Goal: Task Accomplishment & Management: Use online tool/utility

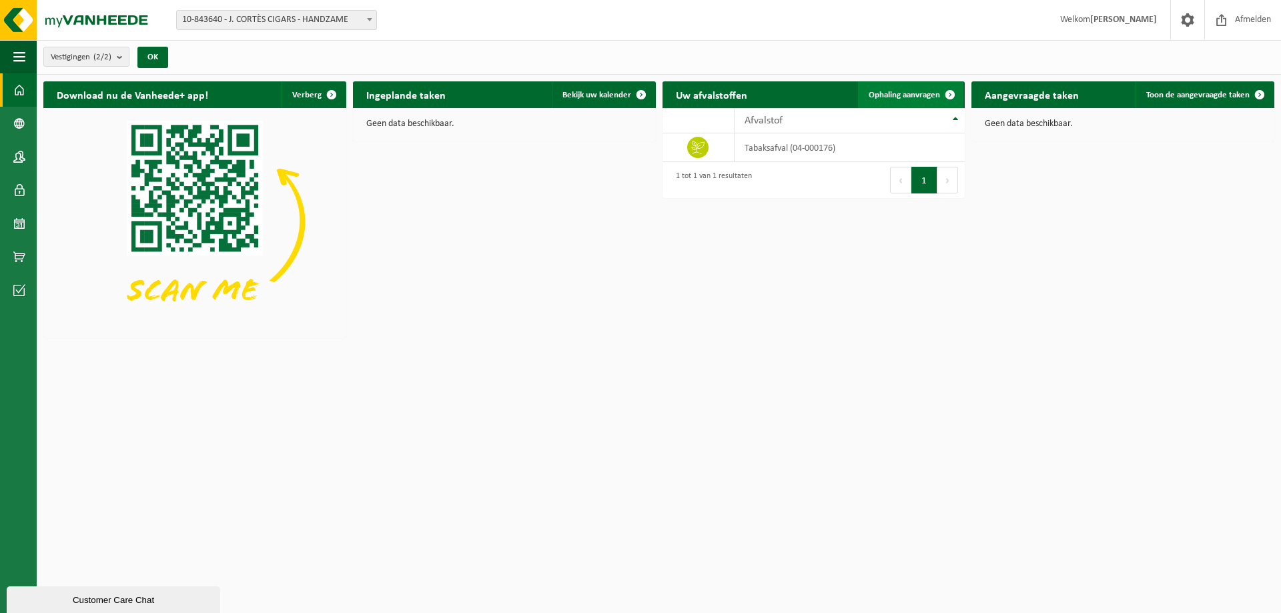
click at [922, 91] on span "Ophaling aanvragen" at bounding box center [904, 95] width 71 height 9
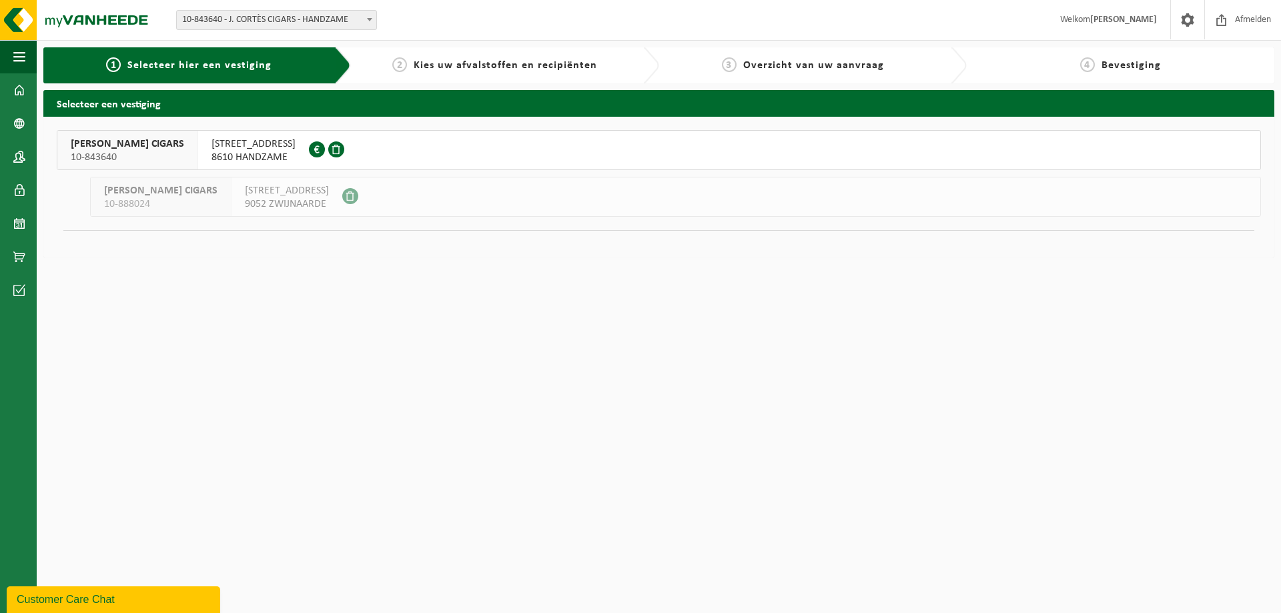
click at [245, 145] on span "[STREET_ADDRESS]" at bounding box center [254, 143] width 84 height 13
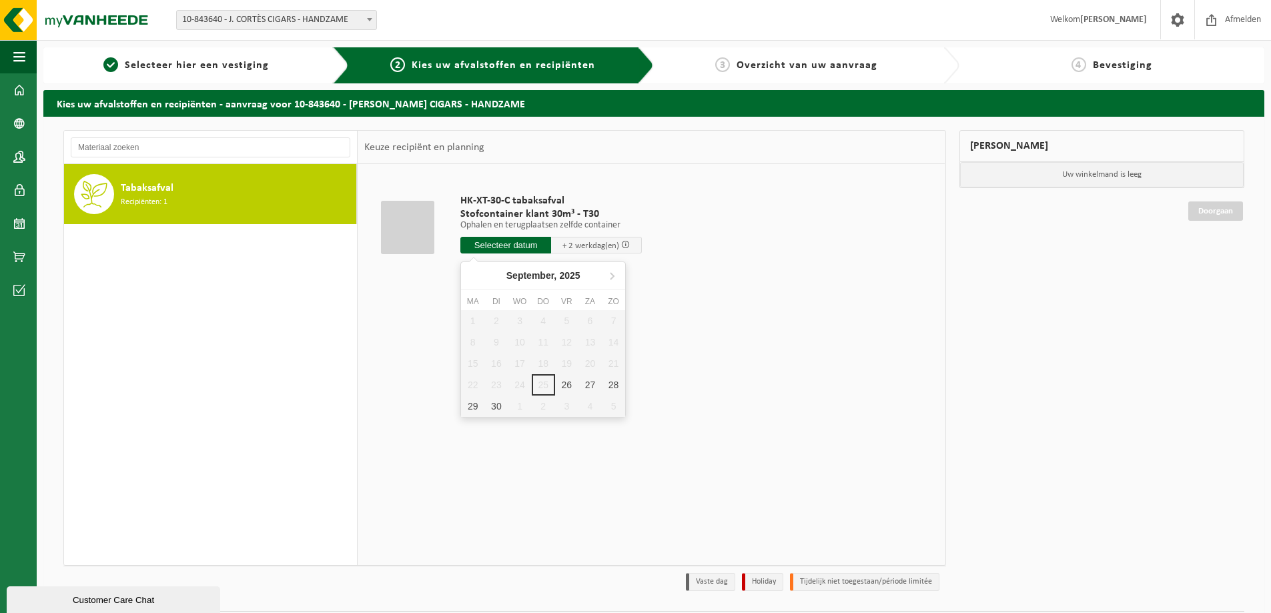
click at [501, 246] on input "text" at bounding box center [505, 245] width 91 height 17
click at [566, 386] on div "26" at bounding box center [566, 384] width 23 height 21
type input "Van 2025-09-26"
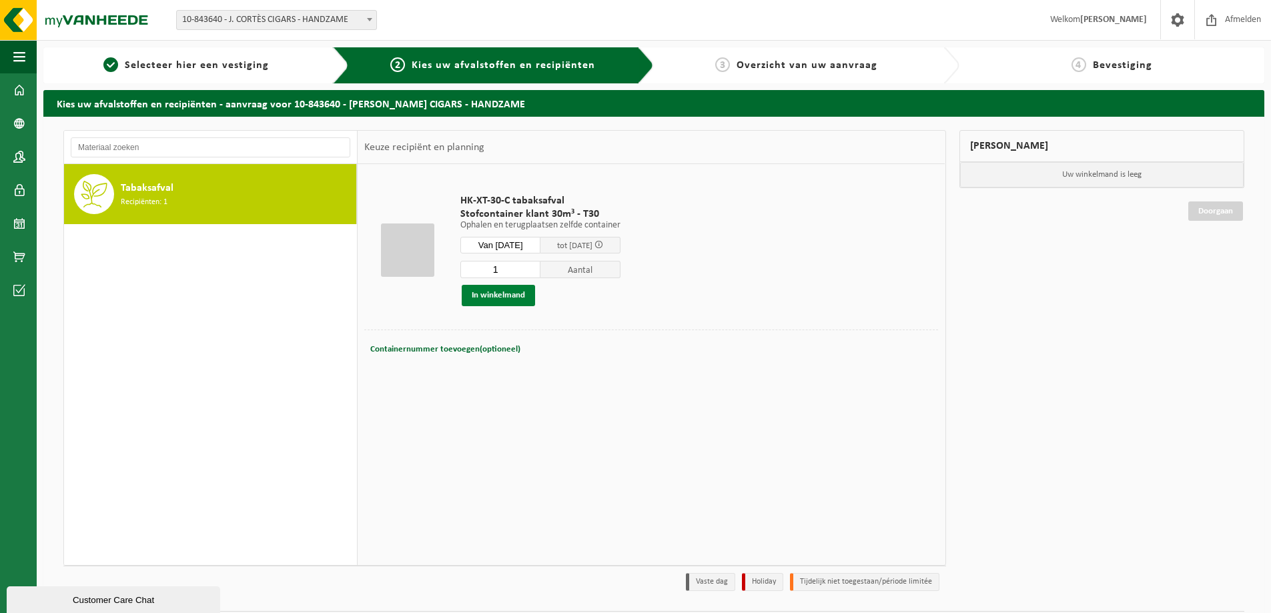
click at [513, 294] on button "In winkelmand" at bounding box center [498, 295] width 73 height 21
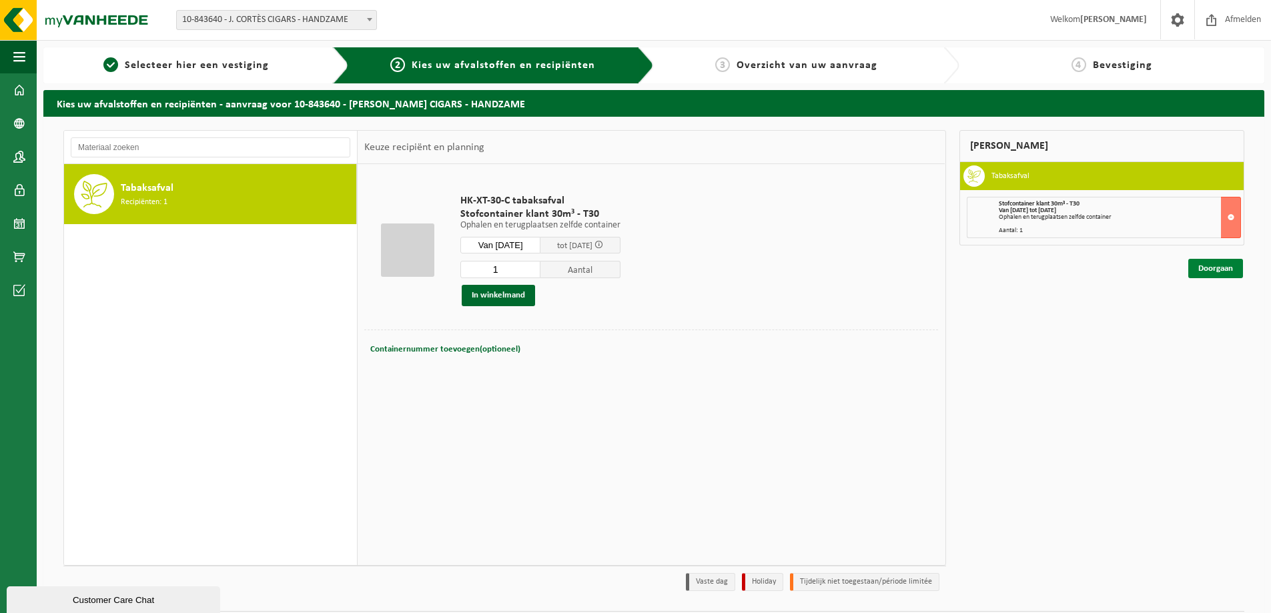
click at [1220, 270] on link "Doorgaan" at bounding box center [1216, 268] width 55 height 19
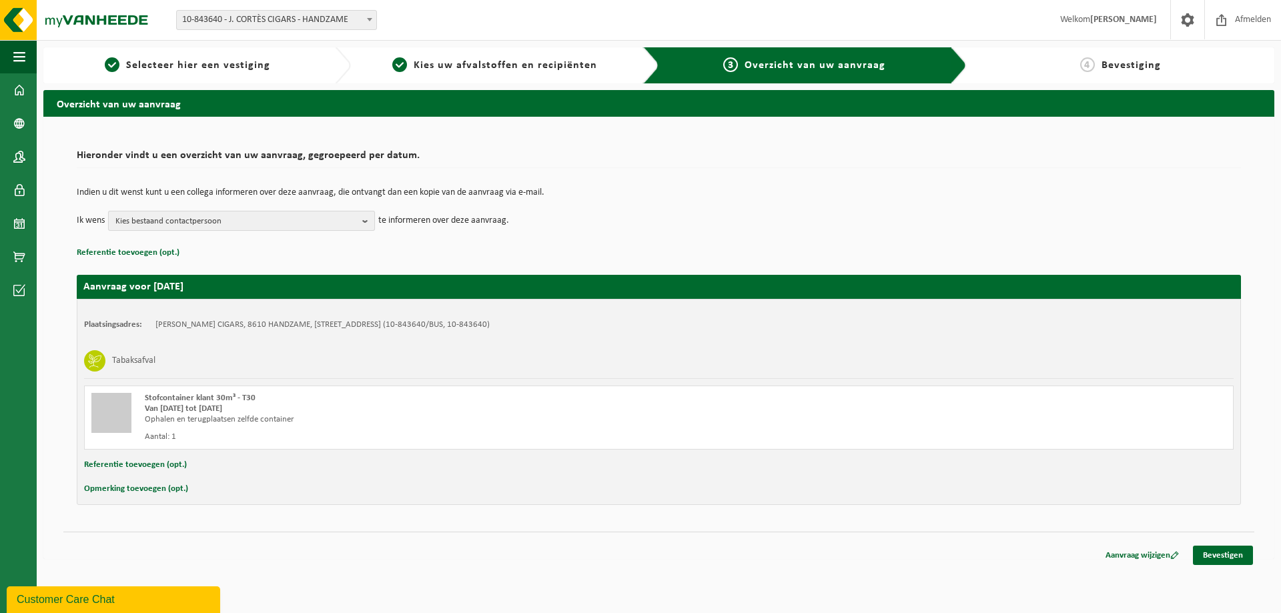
click at [366, 224] on b "button" at bounding box center [368, 221] width 12 height 19
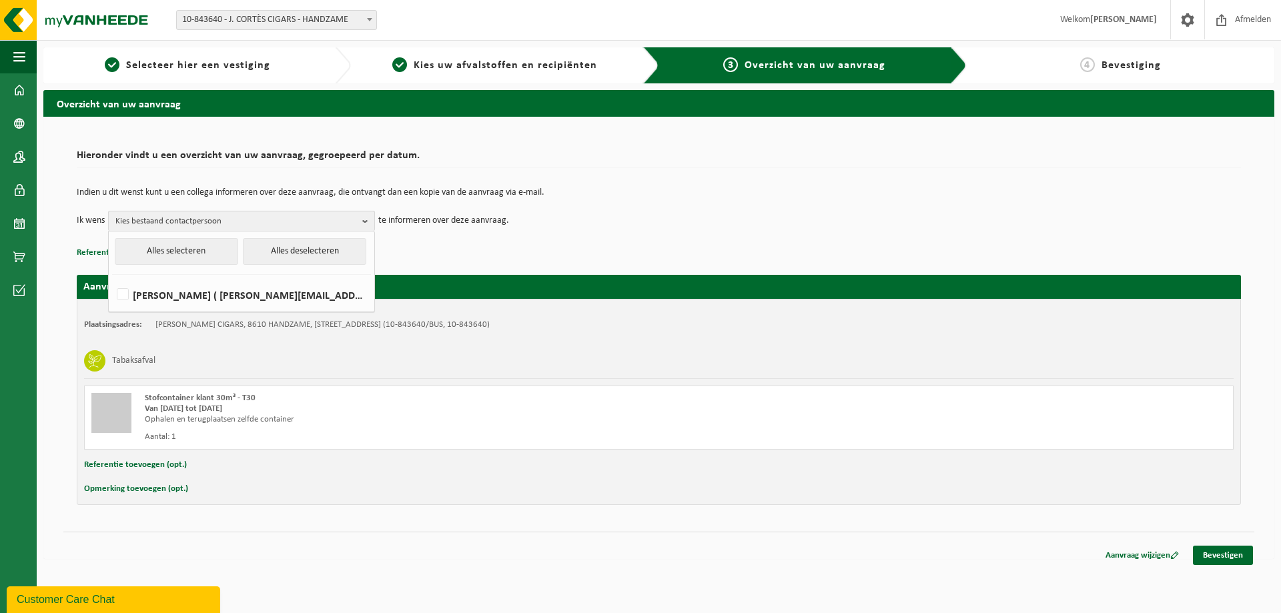
click at [366, 224] on b "button" at bounding box center [368, 221] width 12 height 19
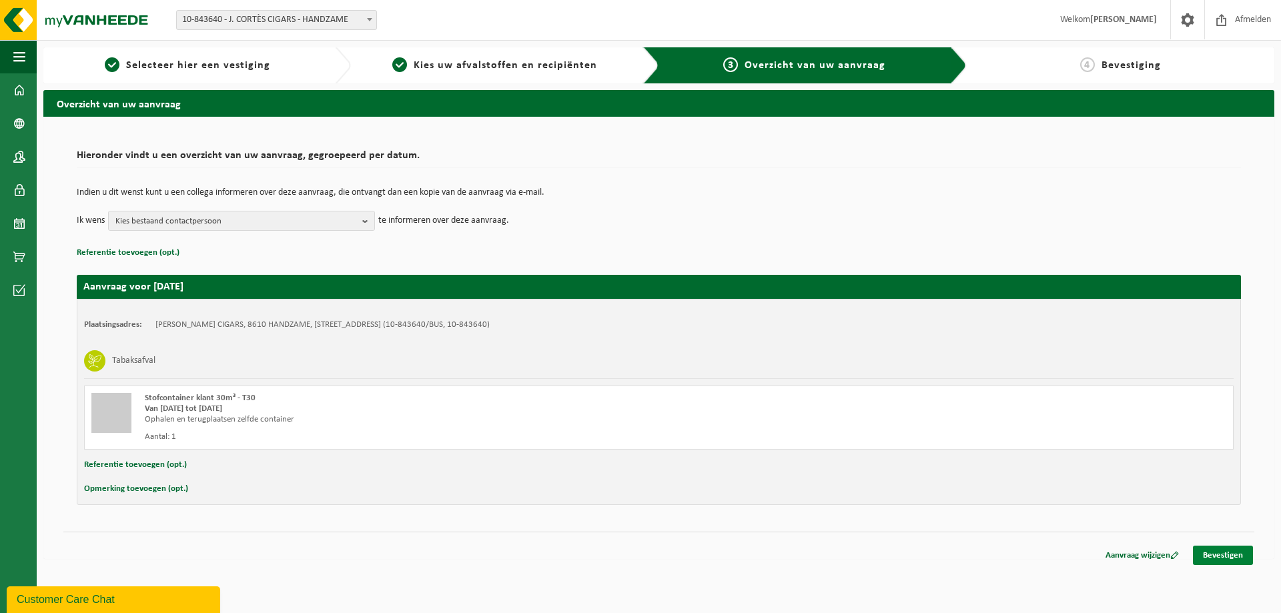
click at [1226, 553] on link "Bevestigen" at bounding box center [1223, 555] width 60 height 19
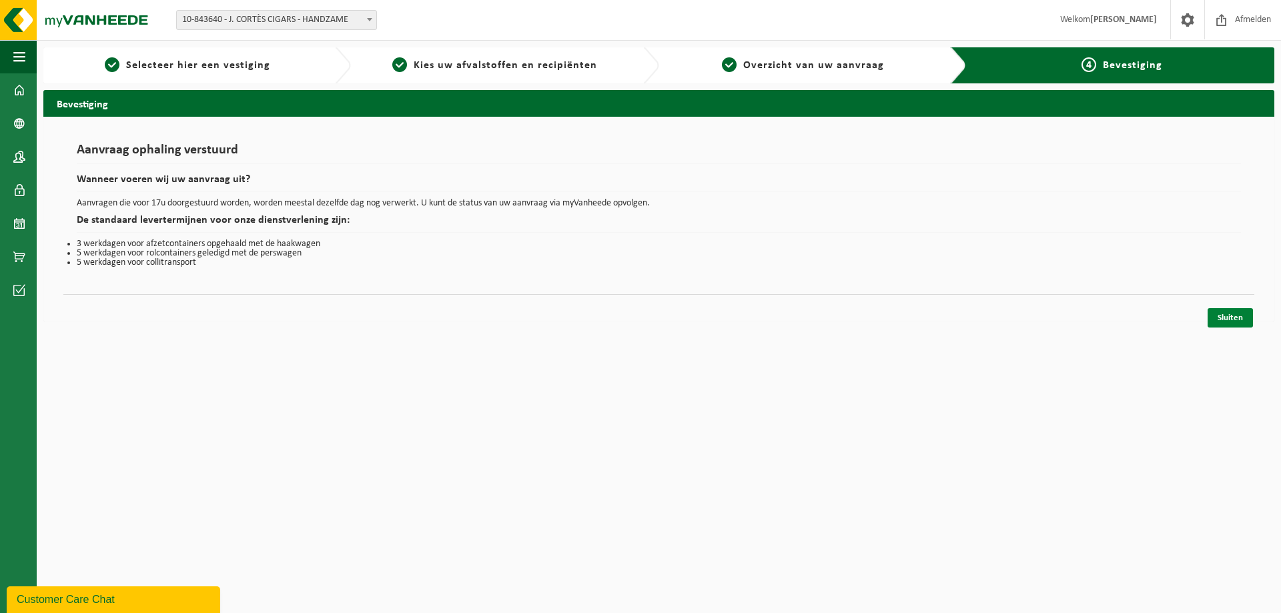
click at [1234, 315] on link "Sluiten" at bounding box center [1230, 317] width 45 height 19
